Goal: Information Seeking & Learning: Check status

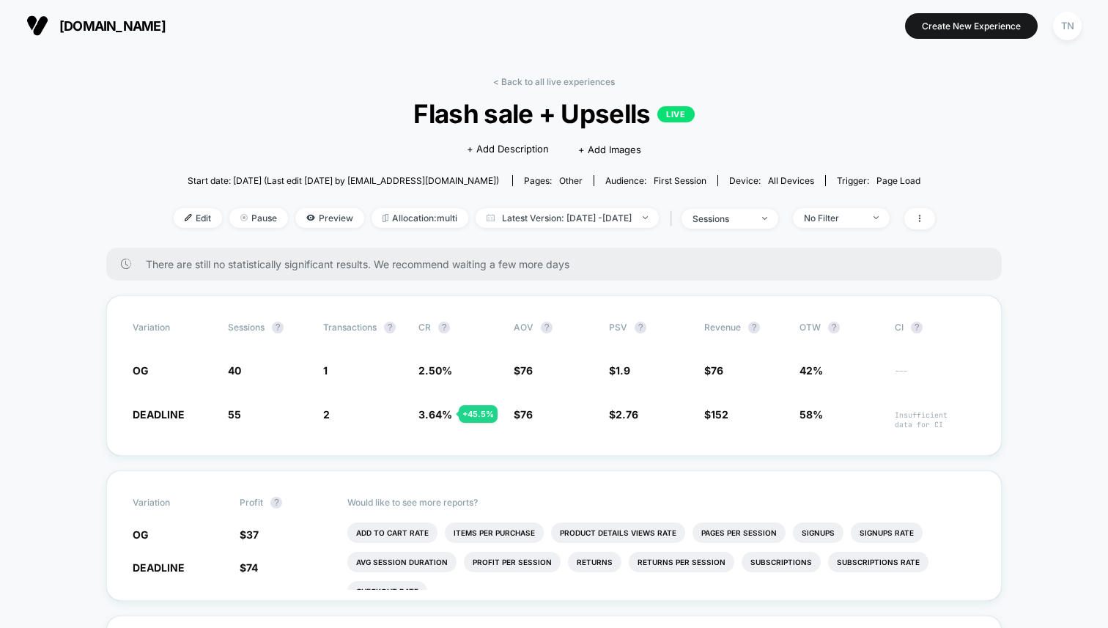
click at [51, 24] on button "[DOMAIN_NAME]" at bounding box center [96, 25] width 148 height 23
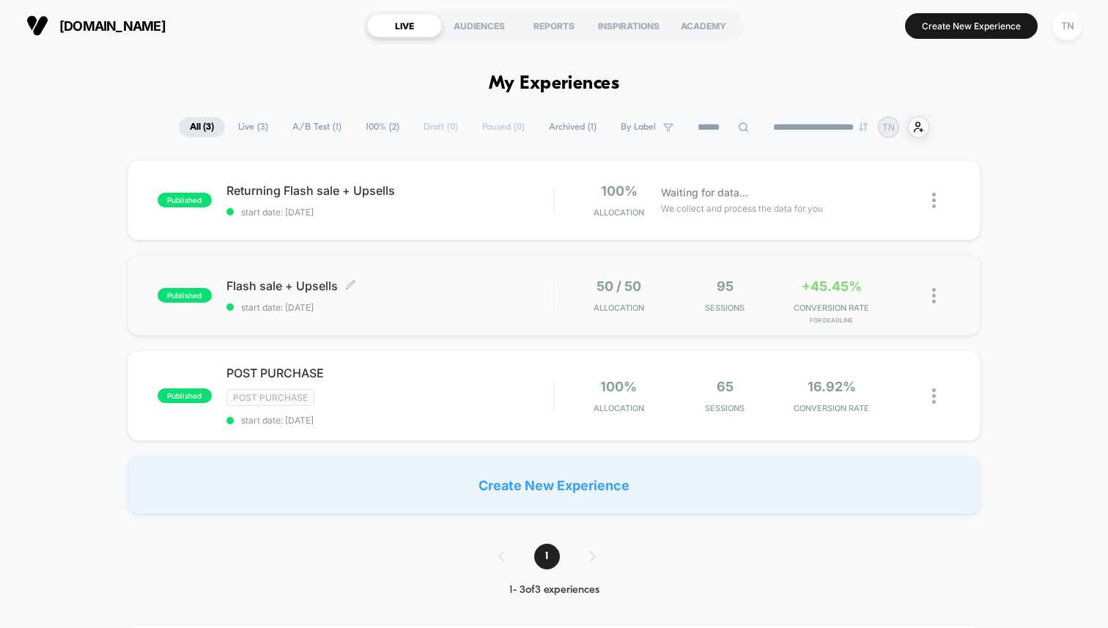
click at [396, 299] on div "Flash sale + Upsells Click to edit experience details Click to edit experience …" at bounding box center [389, 295] width 327 height 34
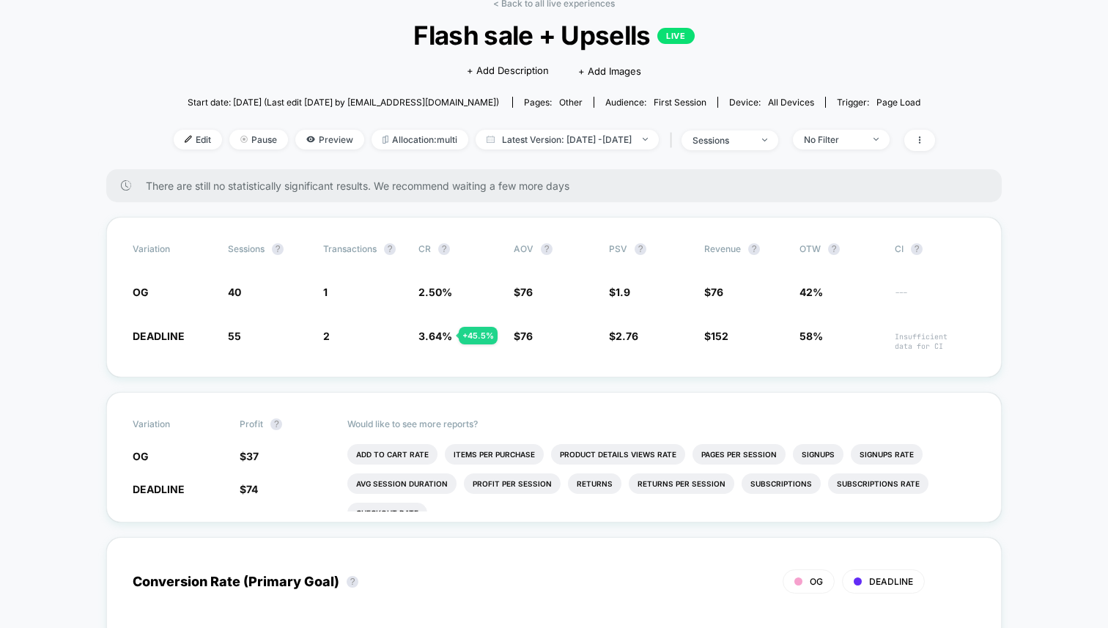
scroll to position [86, 0]
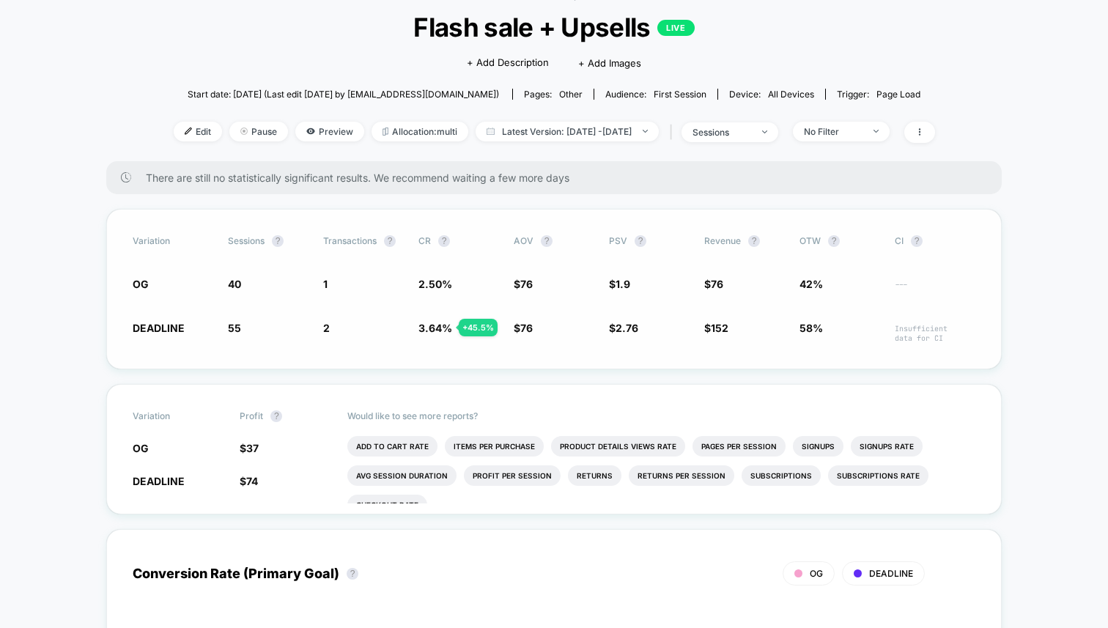
click at [428, 330] on span "3.64 %" at bounding box center [435, 328] width 34 height 12
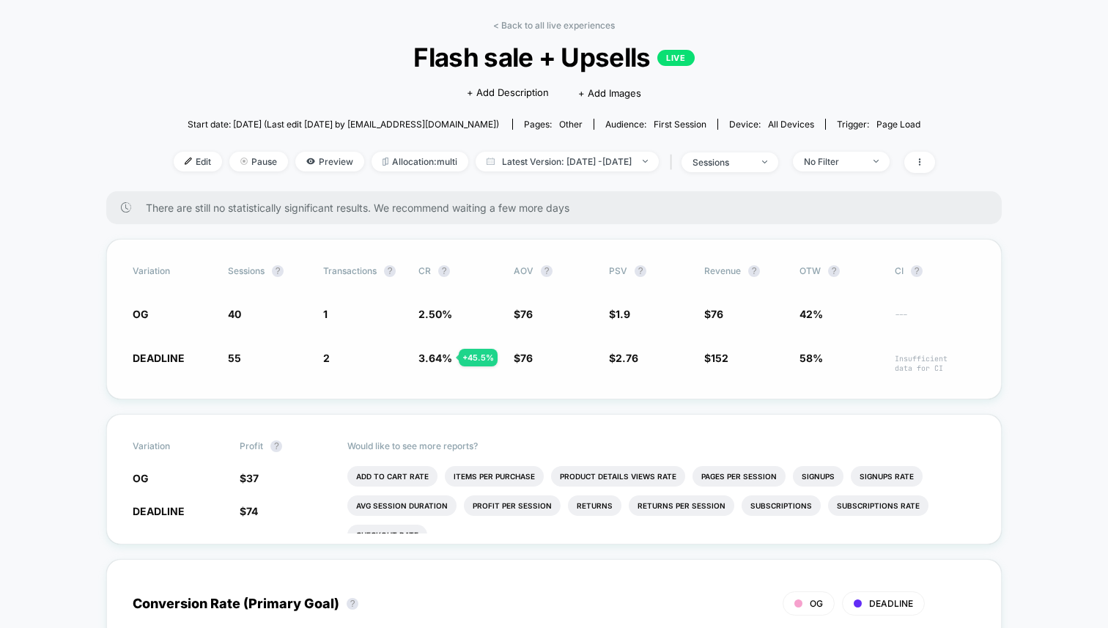
click at [428, 330] on div "Variation Sessions ? Transactions ? CR ? AOV ? PSV ? Revenue ? OTW ? CI ? OG 40…" at bounding box center [554, 319] width 896 height 161
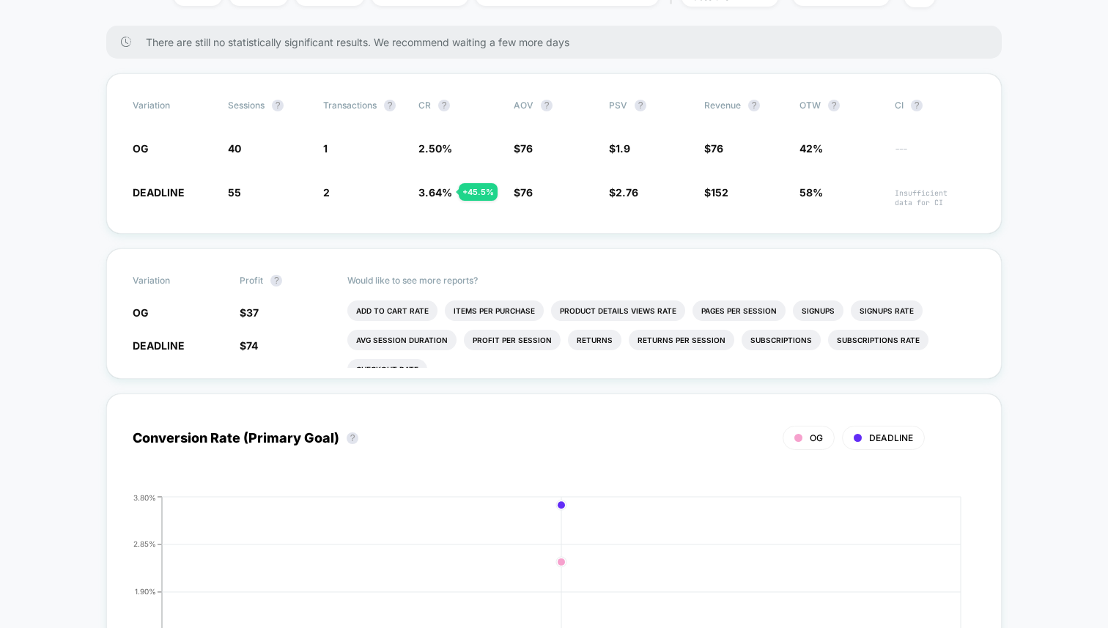
scroll to position [264, 0]
